Goal: Transaction & Acquisition: Purchase product/service

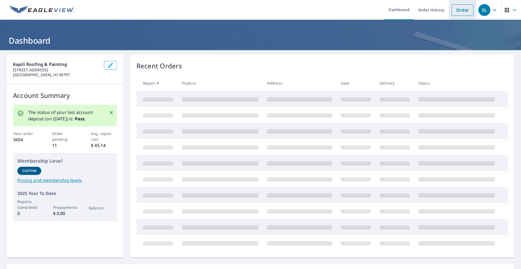
click at [463, 14] on link "Order" at bounding box center [462, 9] width 22 height 11
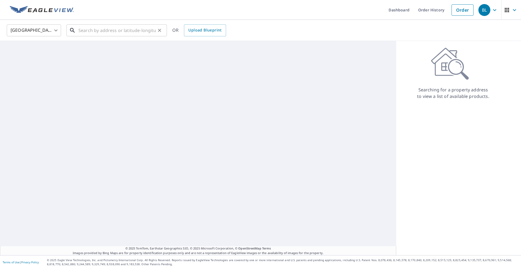
click at [85, 26] on input "text" at bounding box center [116, 30] width 77 height 15
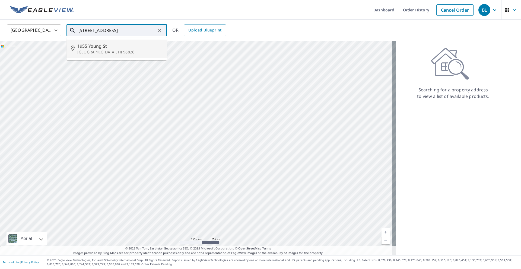
click at [91, 47] on span "1955 Young St" at bounding box center [119, 46] width 85 height 7
type input "[STREET_ADDRESS]"
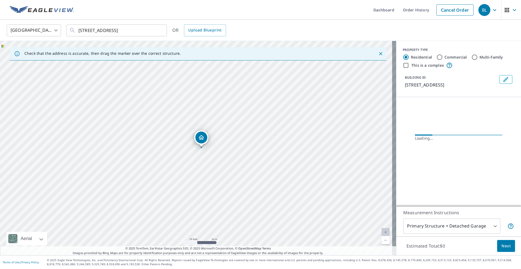
click at [436, 57] on input "Commercial" at bounding box center [439, 57] width 7 height 7
radio input "true"
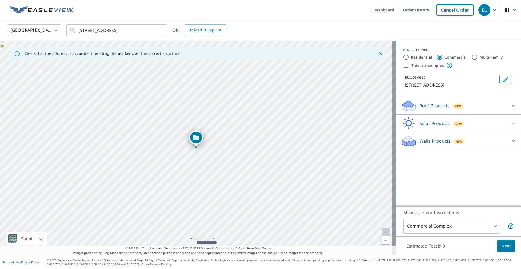
type input "4"
click at [426, 106] on p "Roof Products" at bounding box center [434, 106] width 30 height 7
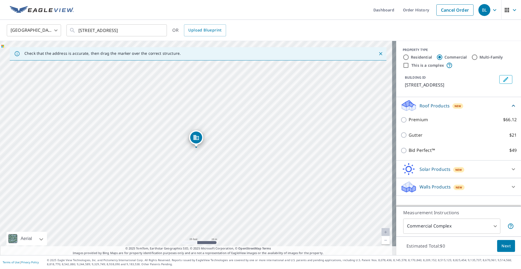
click at [421, 120] on p "Premium" at bounding box center [418, 119] width 19 height 7
click at [409, 120] on input "Premium $66.12" at bounding box center [404, 120] width 8 height 7
checkbox input "true"
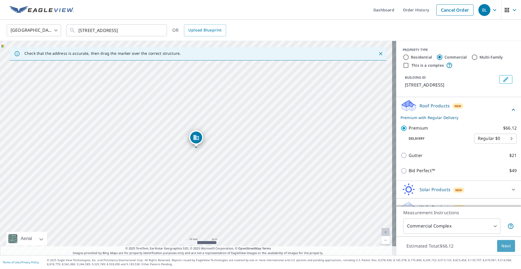
click at [502, 247] on span "Next" at bounding box center [505, 246] width 9 height 7
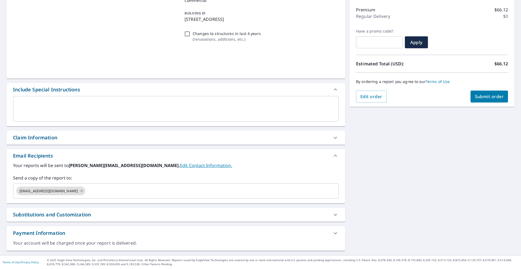
scroll to position [66, 0]
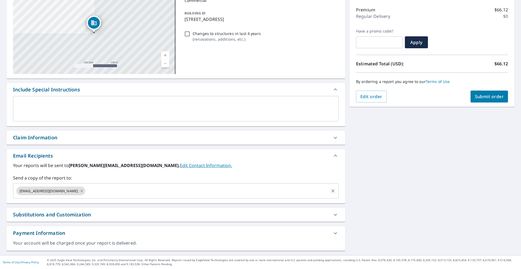
click at [109, 195] on input "text" at bounding box center [207, 191] width 242 height 10
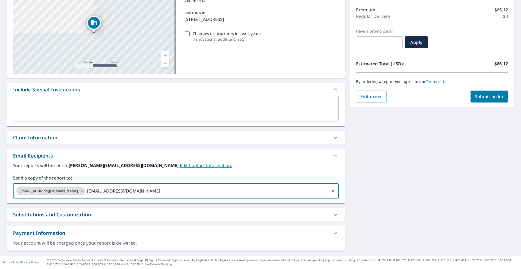
type input "[EMAIL_ADDRESS][DOMAIN_NAME]"
click at [495, 98] on span "Submit order" at bounding box center [489, 97] width 29 height 6
checkbox input "true"
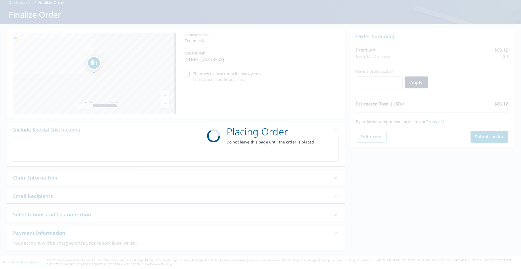
scroll to position [26, 0]
